Goal: Find specific page/section

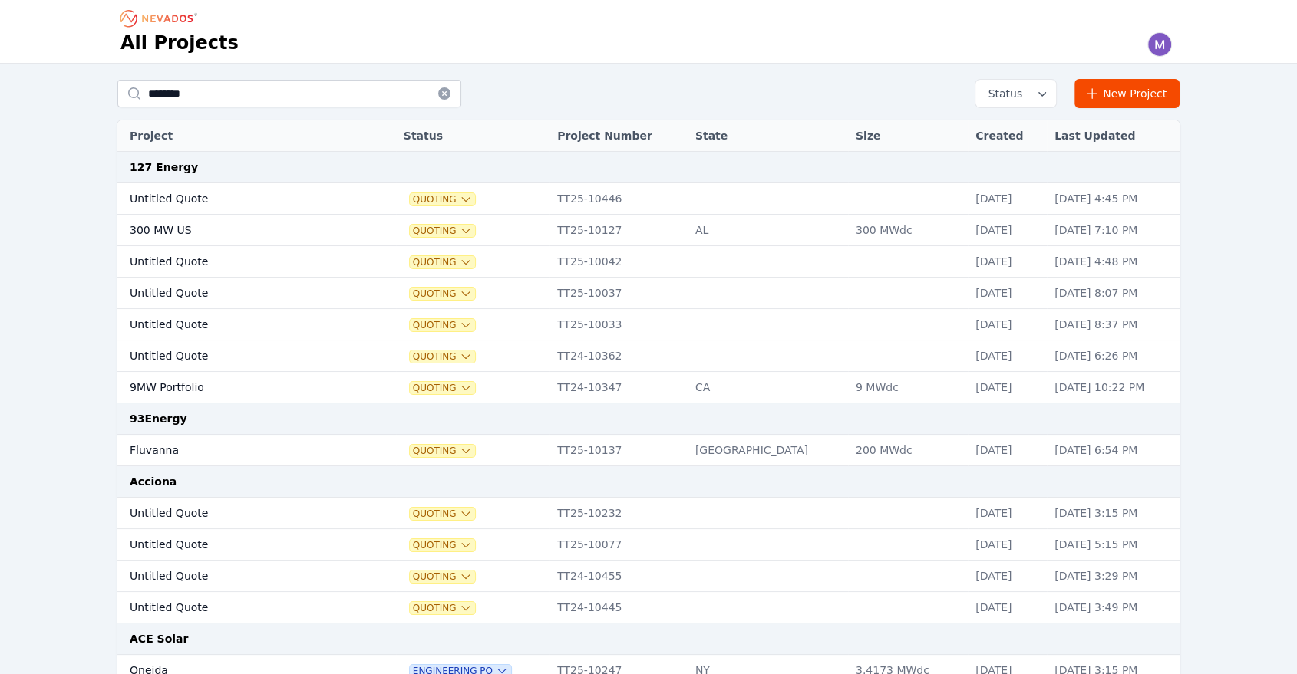
type input "********"
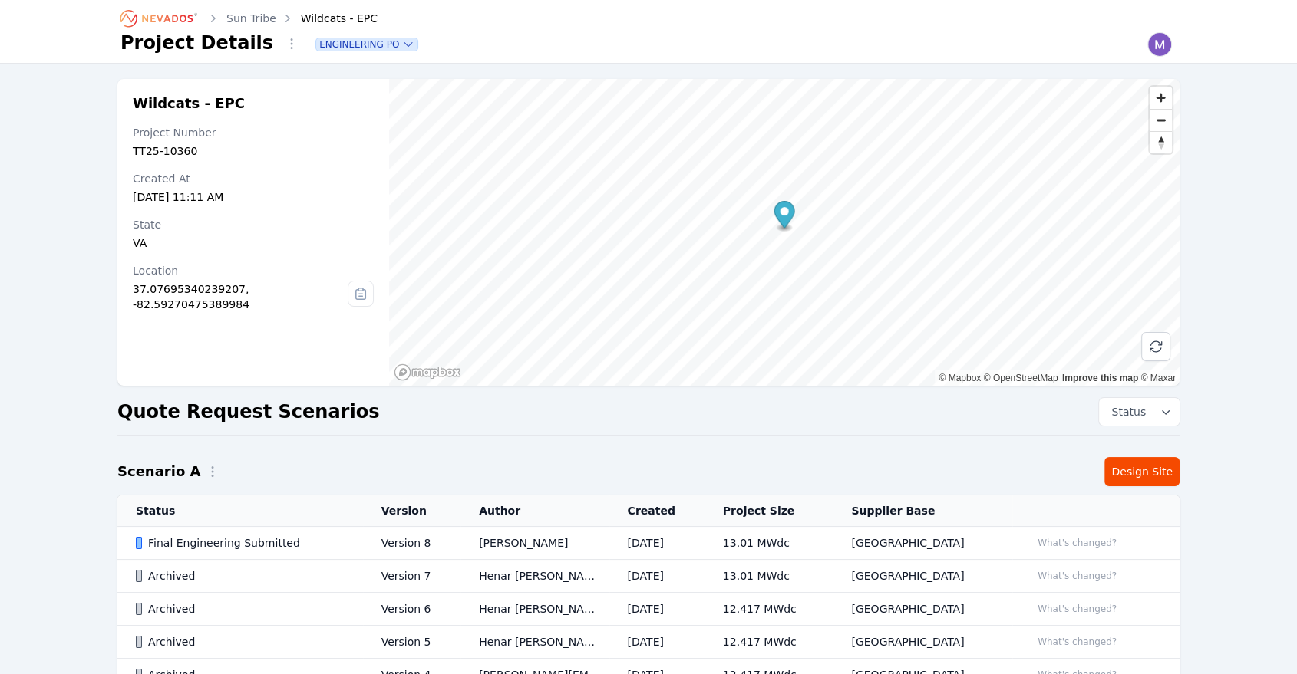
click at [230, 538] on div "Final Engineering Submitted" at bounding box center [245, 542] width 219 height 15
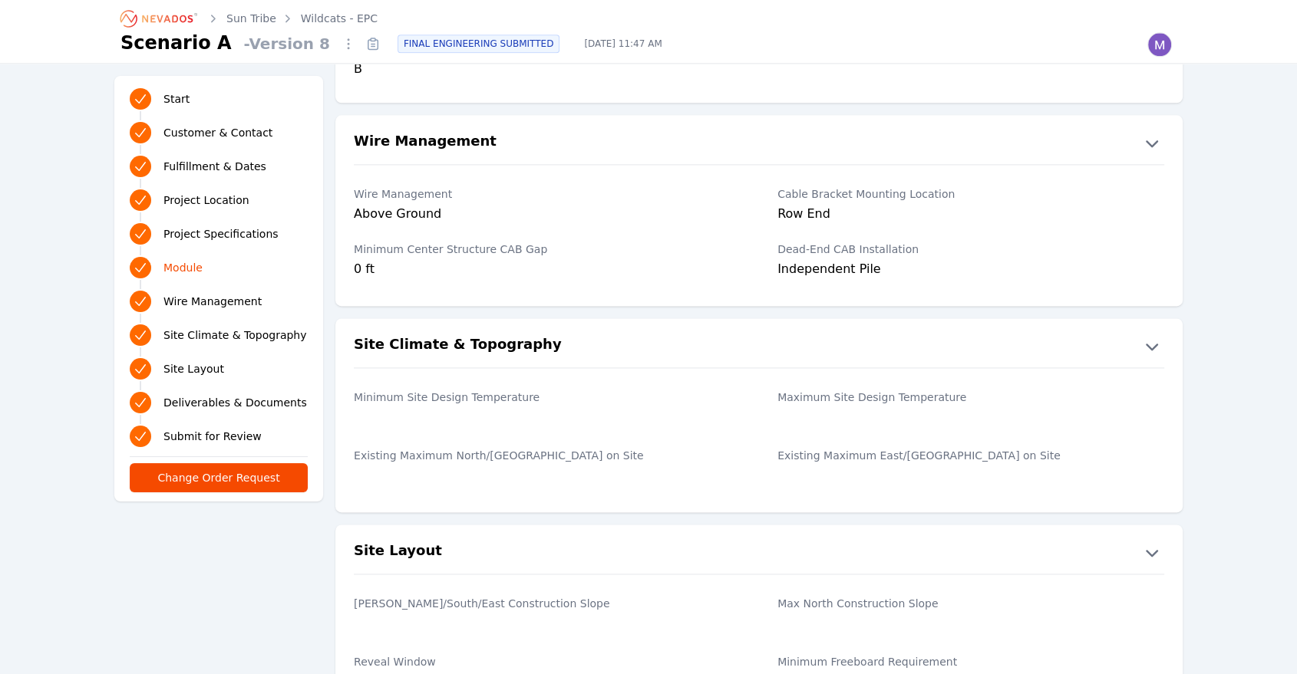
scroll to position [2071, 0]
